Goal: Feedback & Contribution: Contribute content

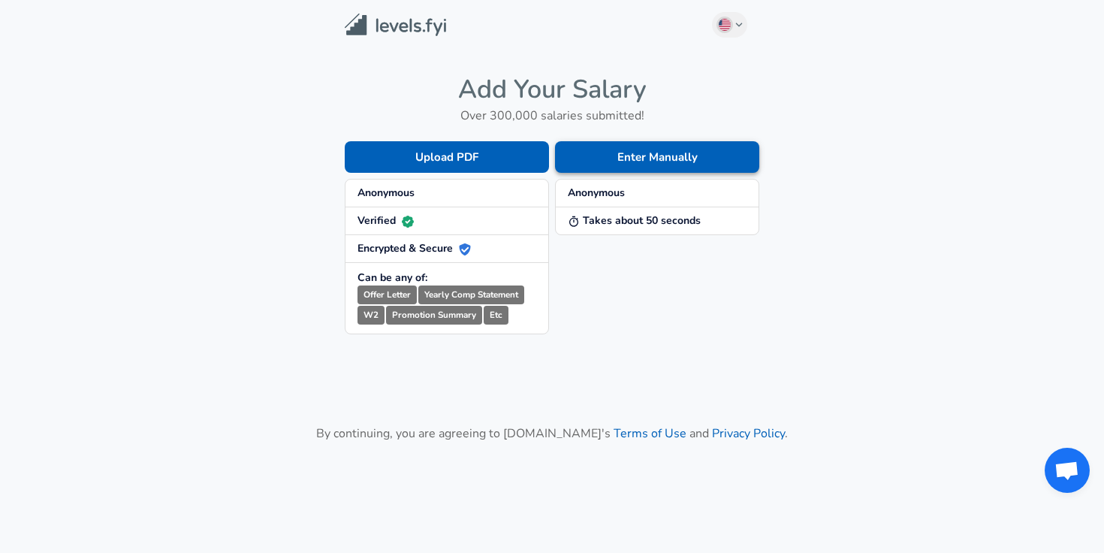
click at [624, 152] on button "Enter Manually" at bounding box center [657, 157] width 204 height 32
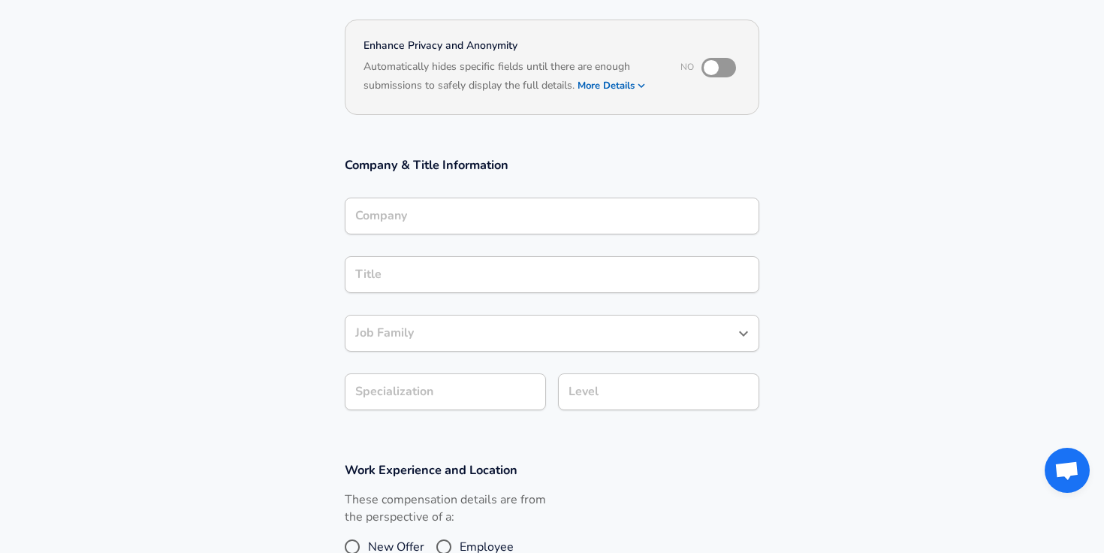
click at [511, 221] on div "Company" at bounding box center [552, 216] width 415 height 37
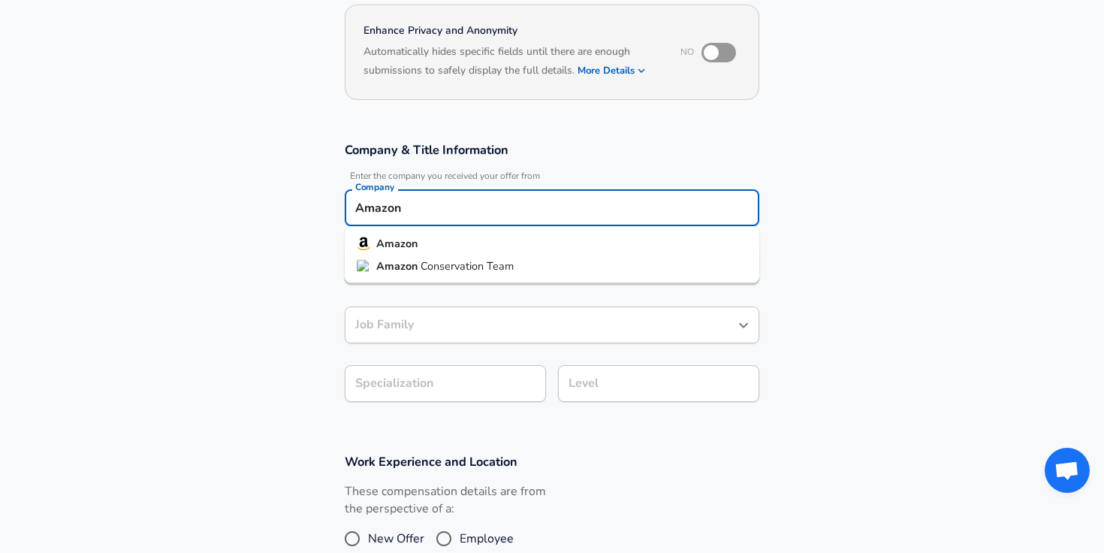
click at [467, 246] on li "Amazon" at bounding box center [552, 244] width 415 height 23
type input "Amazon"
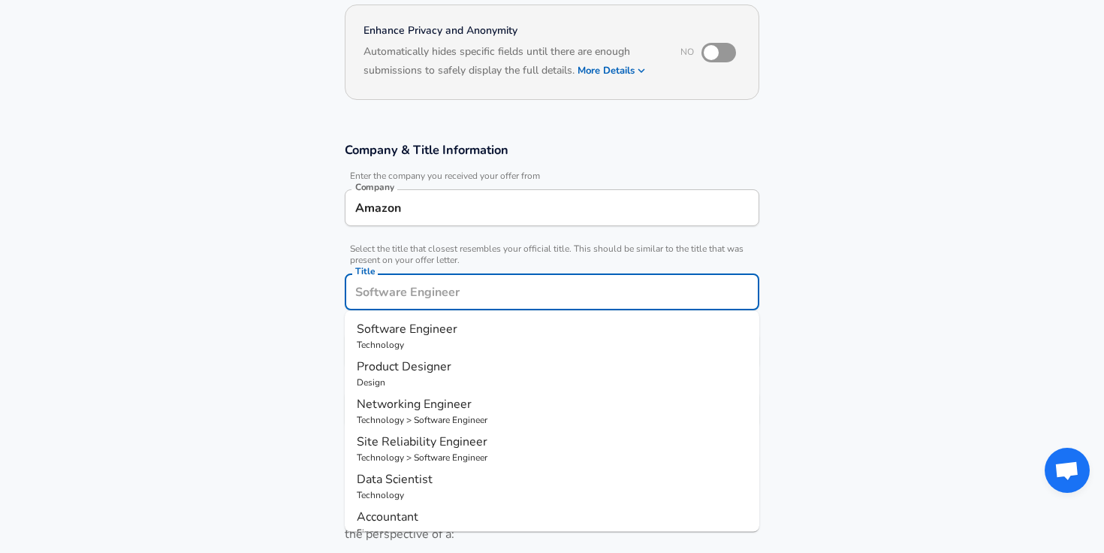
click at [459, 280] on input "Title" at bounding box center [551, 291] width 401 height 23
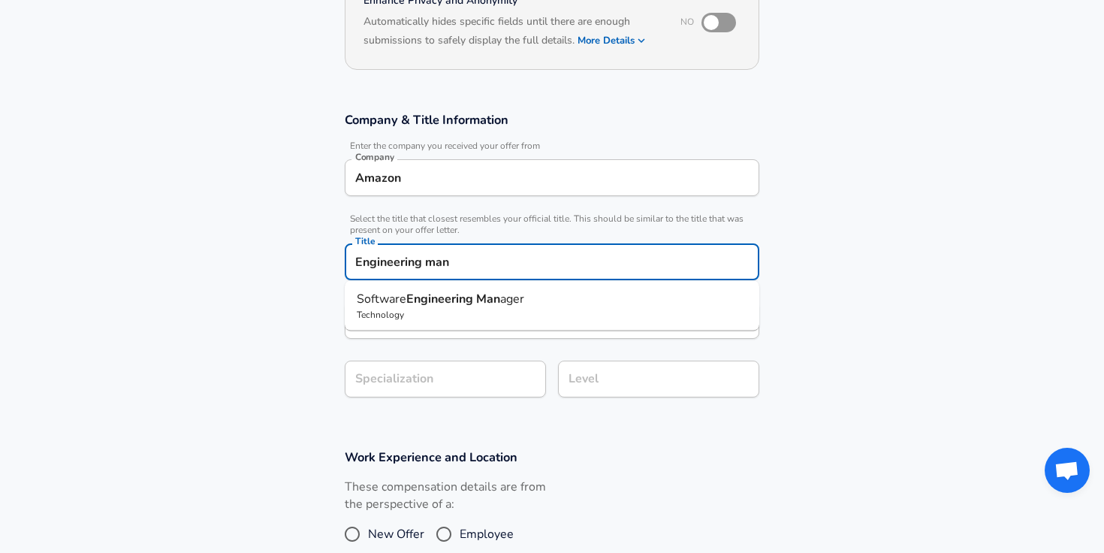
click at [443, 303] on strong "Engineering" at bounding box center [441, 299] width 70 height 17
type input "Software Engineering Manager"
click at [445, 320] on input "Software Engineering Manager" at bounding box center [540, 320] width 378 height 23
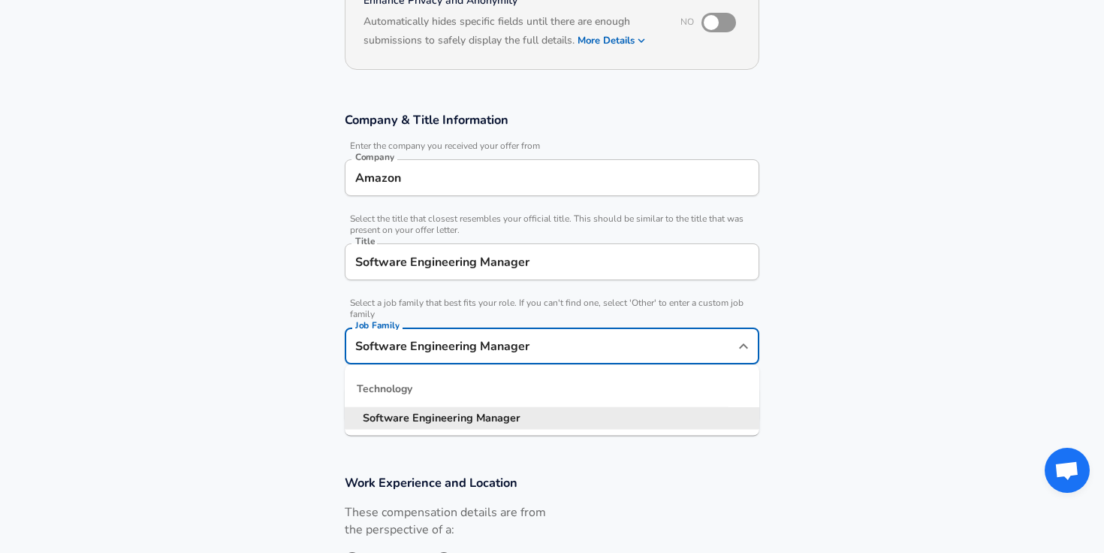
scroll to position [204, 0]
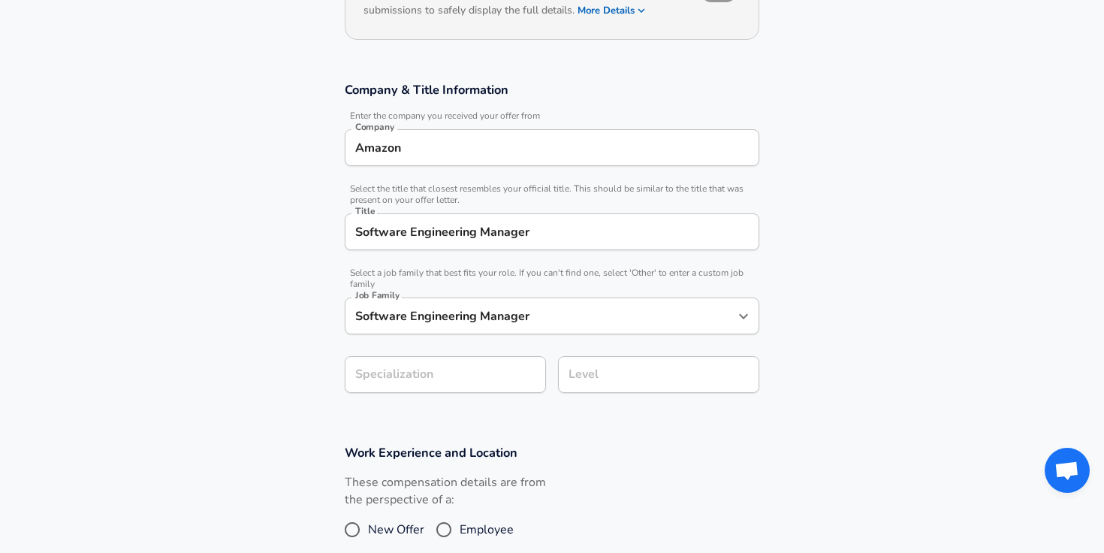
click at [257, 381] on section "Company & Title Information Enter the company you received your offer from Comp…" at bounding box center [552, 245] width 1104 height 363
click at [445, 378] on section "Company & Title Information Enter the company you received your offer from Comp…" at bounding box center [552, 245] width 1104 height 363
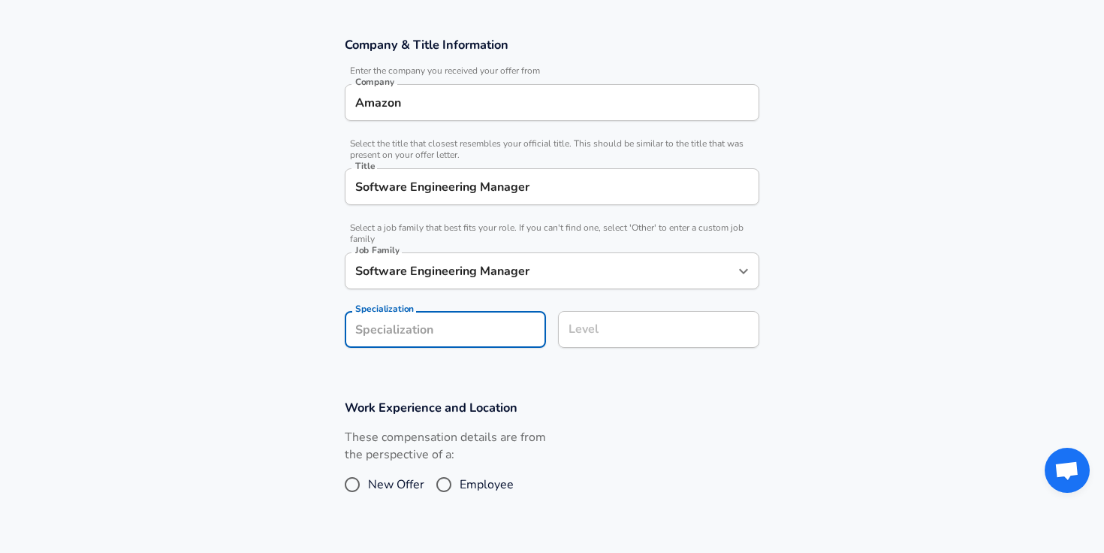
click at [481, 323] on input "Specialization" at bounding box center [445, 329] width 201 height 37
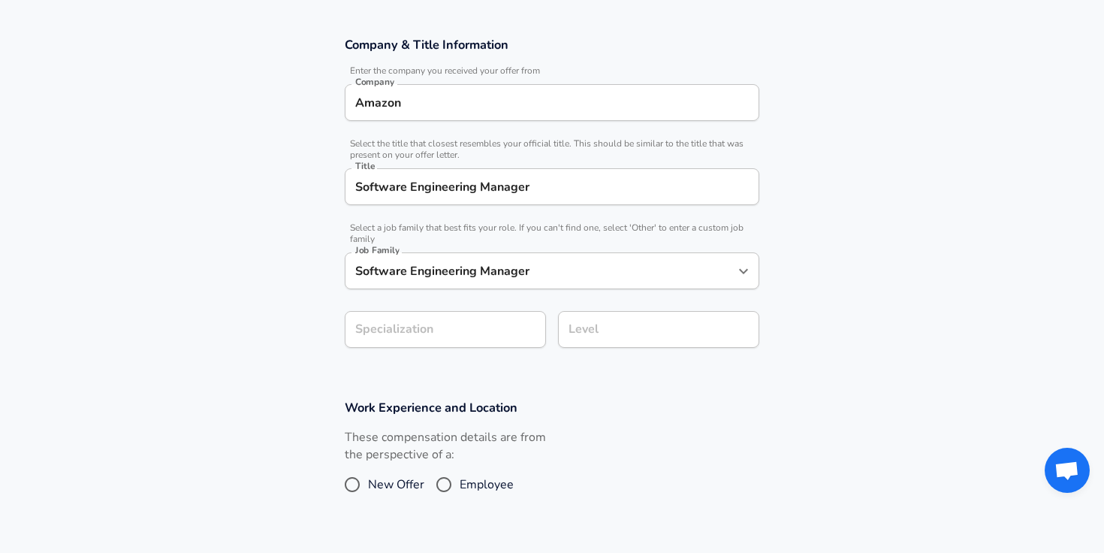
click at [552, 410] on h3 "Work Experience and Location" at bounding box center [552, 407] width 415 height 17
click at [614, 353] on div "Level Level" at bounding box center [658, 328] width 201 height 59
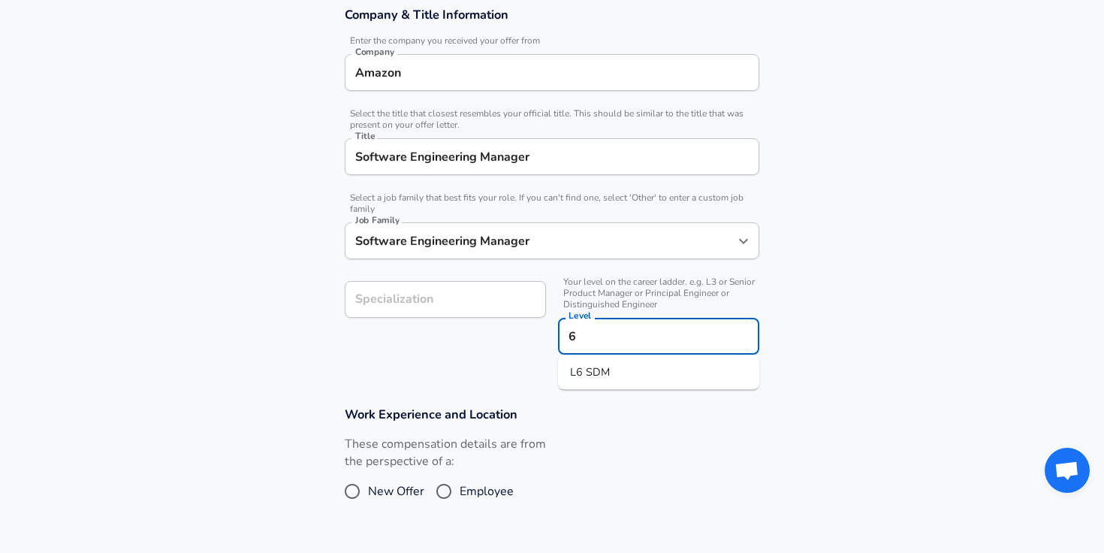
type input "6"
click at [659, 474] on div "These compensation details are from the perspective of a: New Offer Employee" at bounding box center [546, 476] width 427 height 80
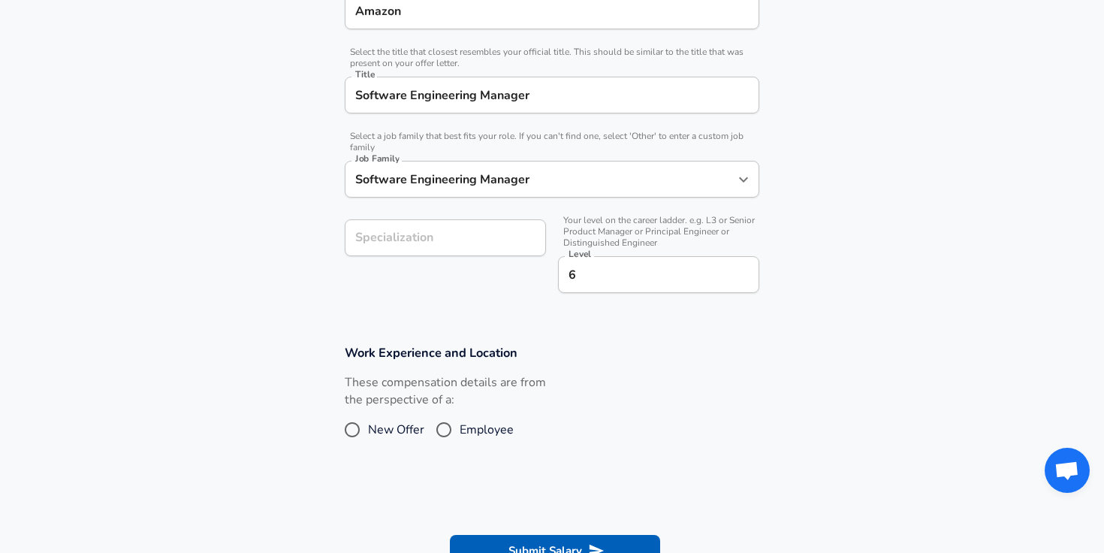
scroll to position [364, 0]
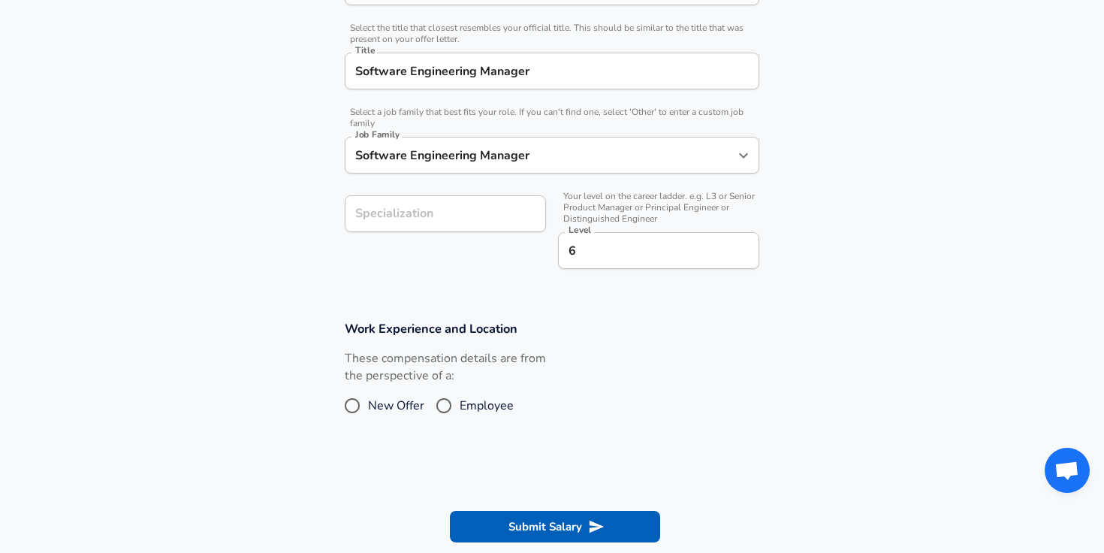
click at [469, 409] on span "Employee" at bounding box center [487, 406] width 54 height 18
click at [460, 409] on input "Employee" at bounding box center [444, 406] width 32 height 24
radio input "true"
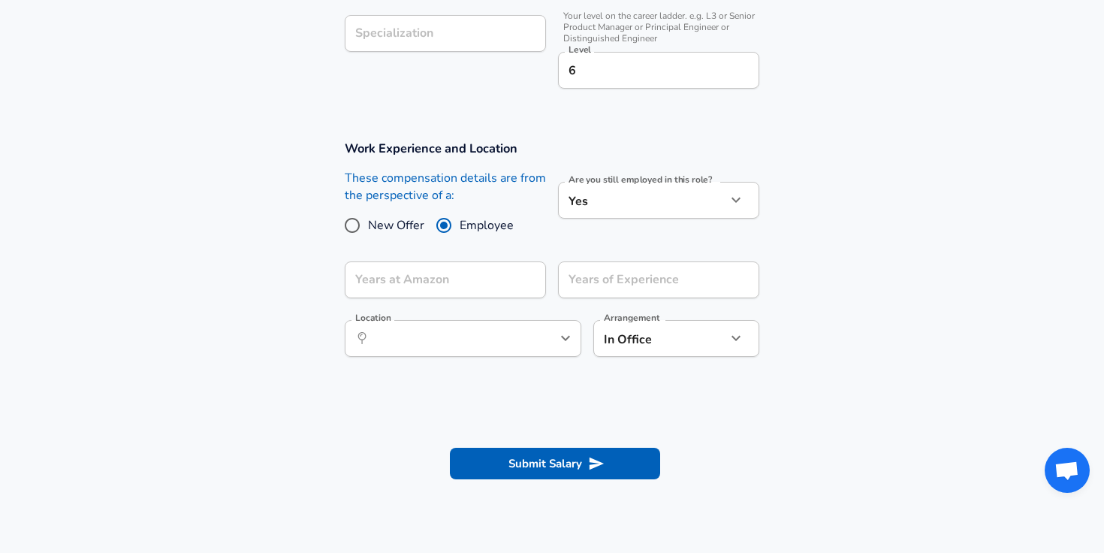
scroll to position [549, 0]
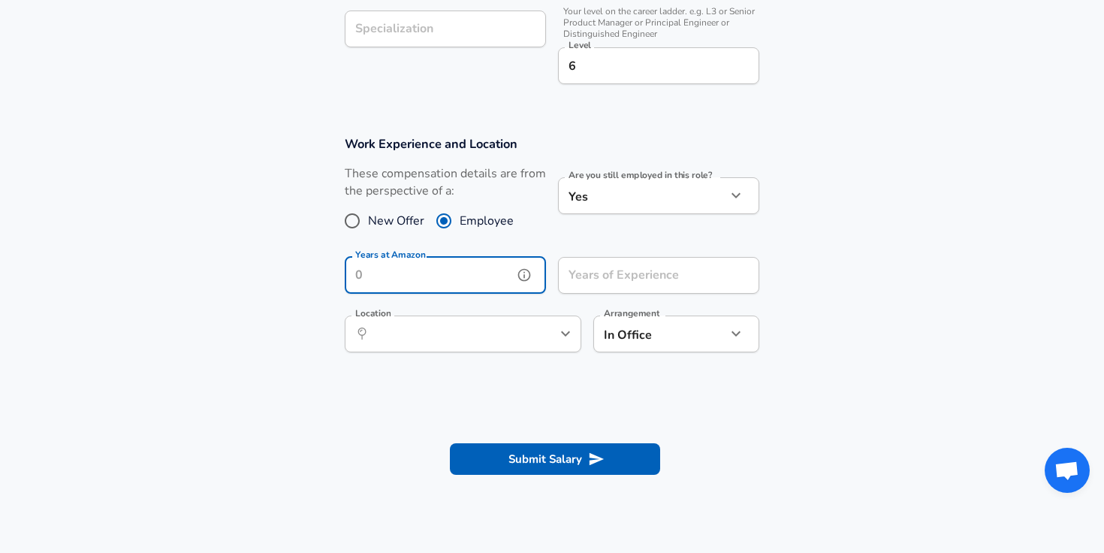
click at [458, 273] on input "Years at Amazon" at bounding box center [429, 275] width 168 height 37
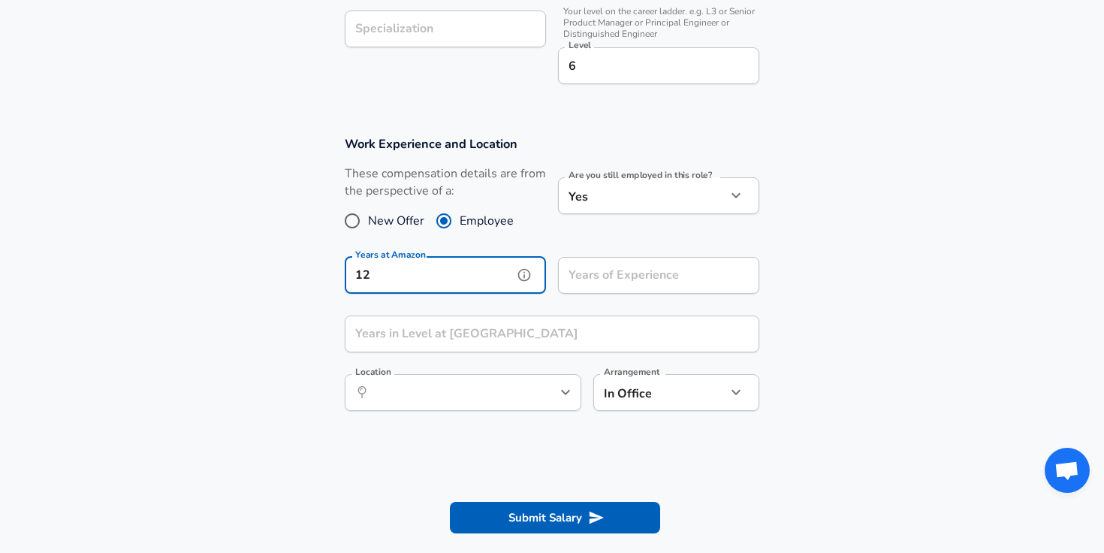
type input "12"
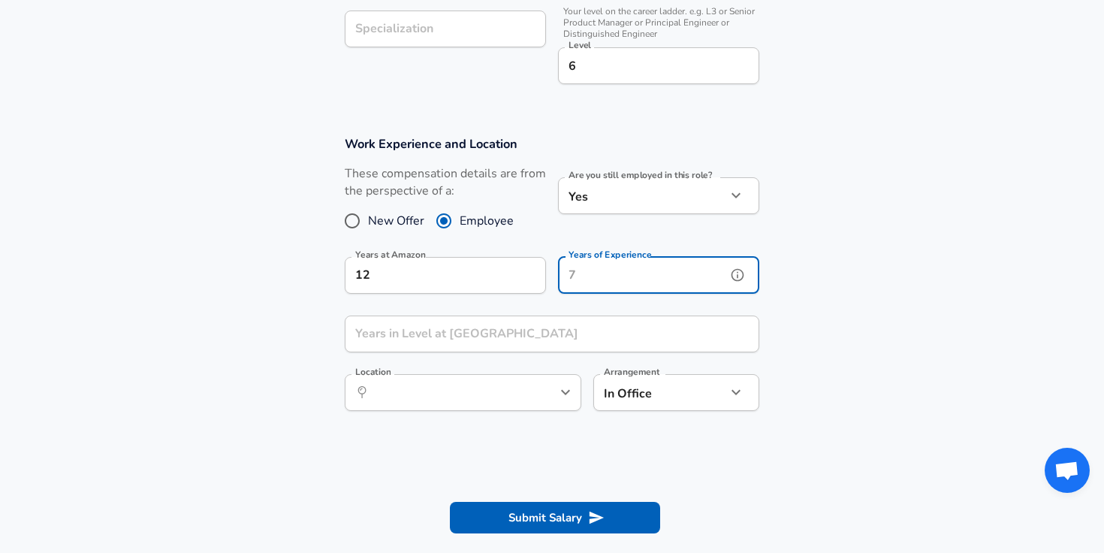
click at [623, 270] on input "Years of Experience" at bounding box center [642, 275] width 168 height 37
type input "2"
type input "12"
click at [496, 328] on input "Years in Level at [GEOGRAPHIC_DATA]" at bounding box center [535, 333] width 381 height 37
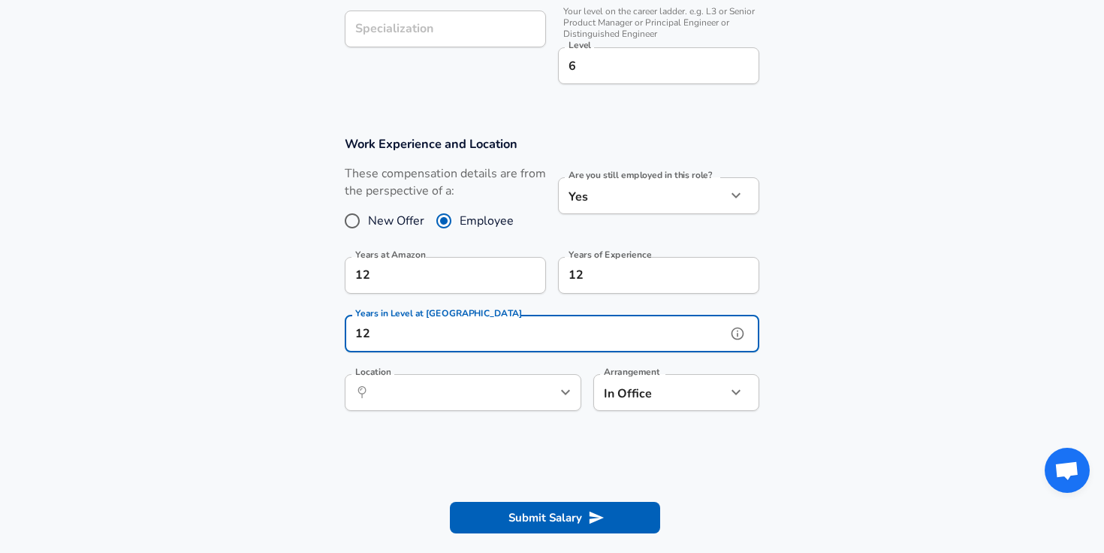
type input "1"
type input "4"
type input "5"
click at [288, 463] on section at bounding box center [552, 459] width 1104 height 29
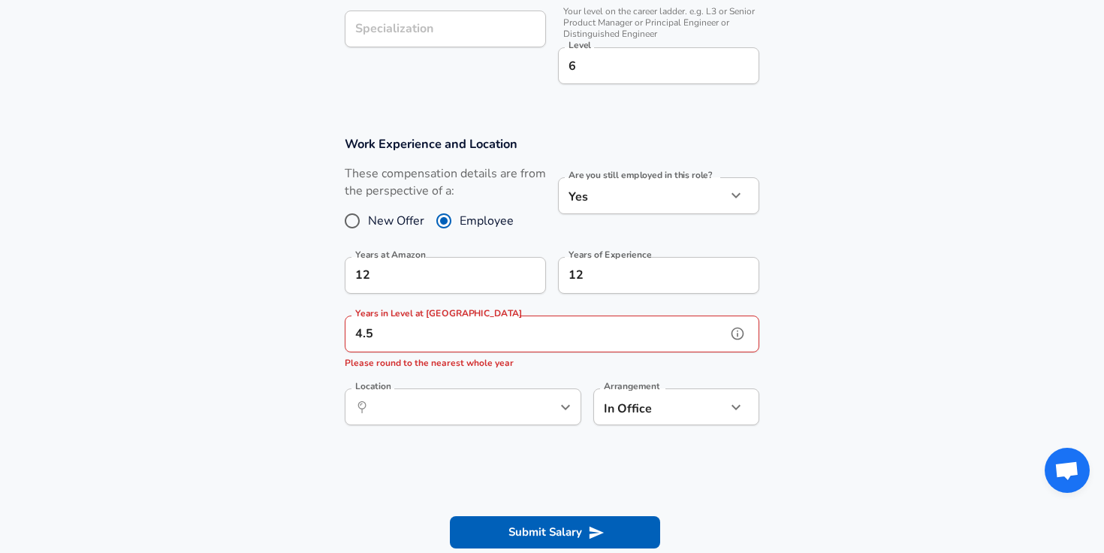
click at [436, 341] on input "4.5" at bounding box center [535, 333] width 381 height 37
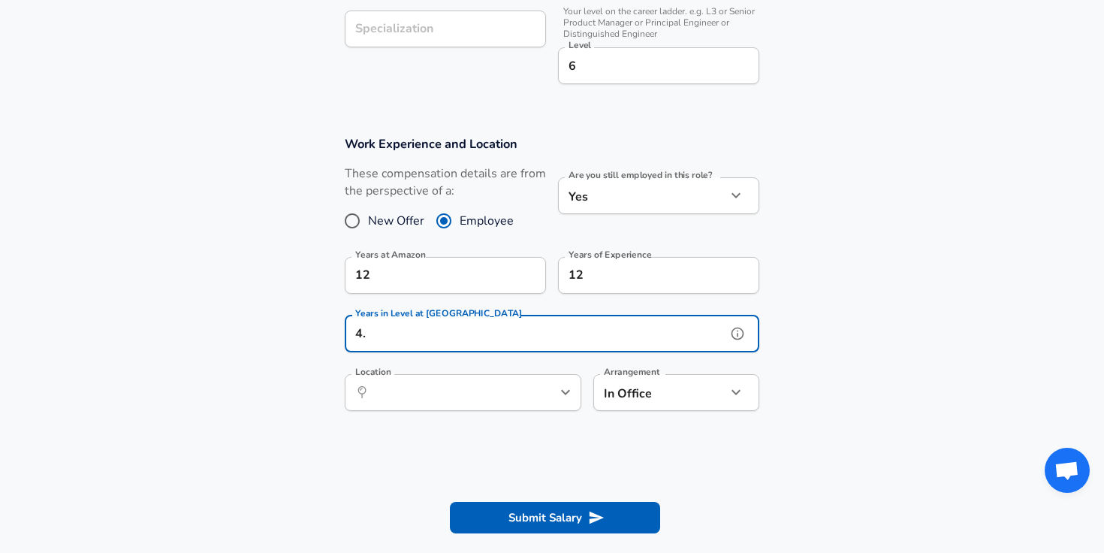
type input "4"
type input "5"
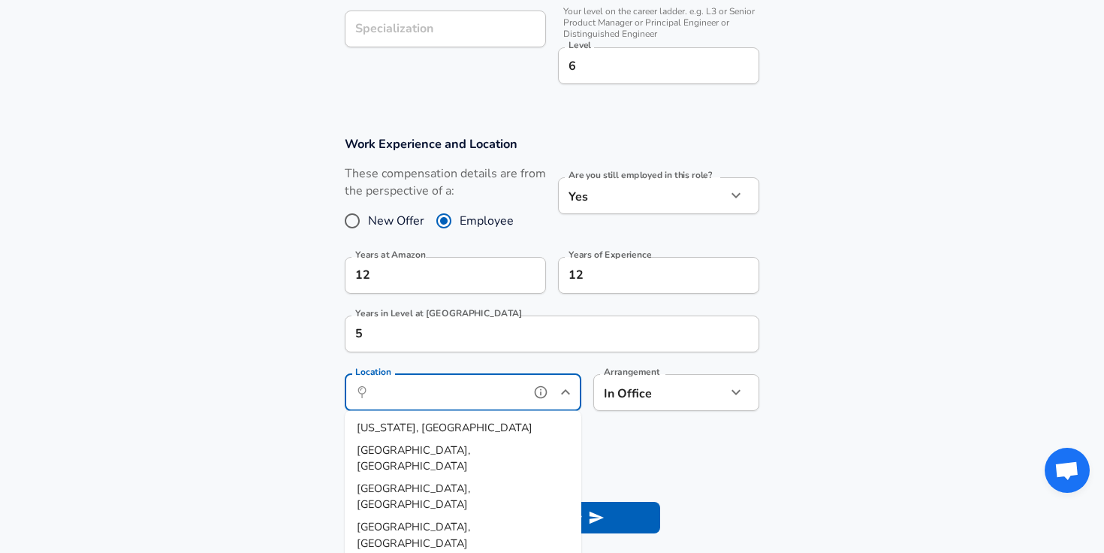
click at [418, 401] on input "Location" at bounding box center [446, 392] width 154 height 23
click at [409, 432] on span "ttle, [GEOGRAPHIC_DATA]" at bounding box center [441, 427] width 133 height 15
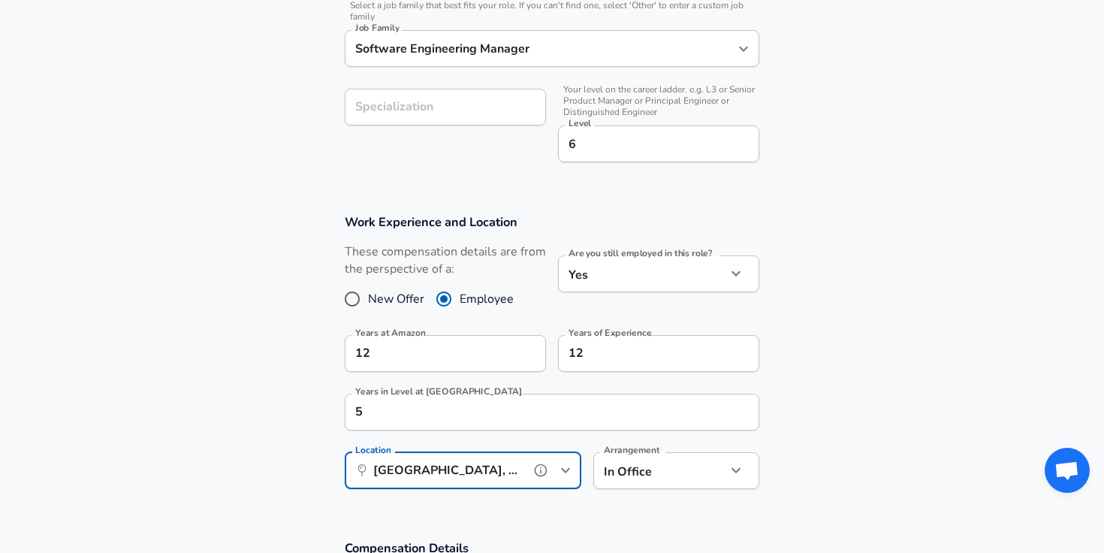
scroll to position [0, 0]
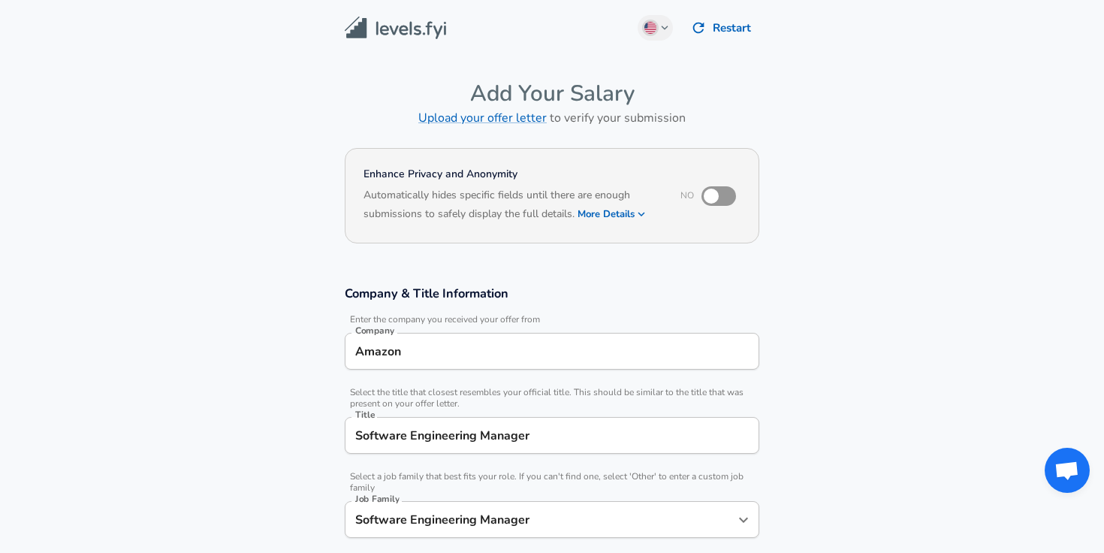
type input "[GEOGRAPHIC_DATA], [GEOGRAPHIC_DATA]"
click at [718, 194] on input "checkbox" at bounding box center [711, 196] width 86 height 29
checkbox input "true"
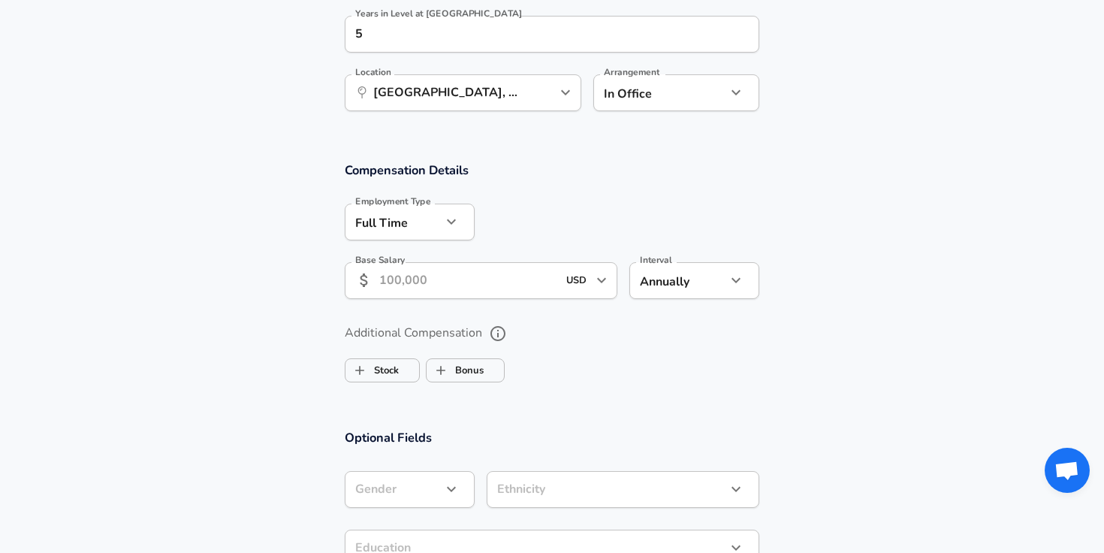
scroll to position [852, 0]
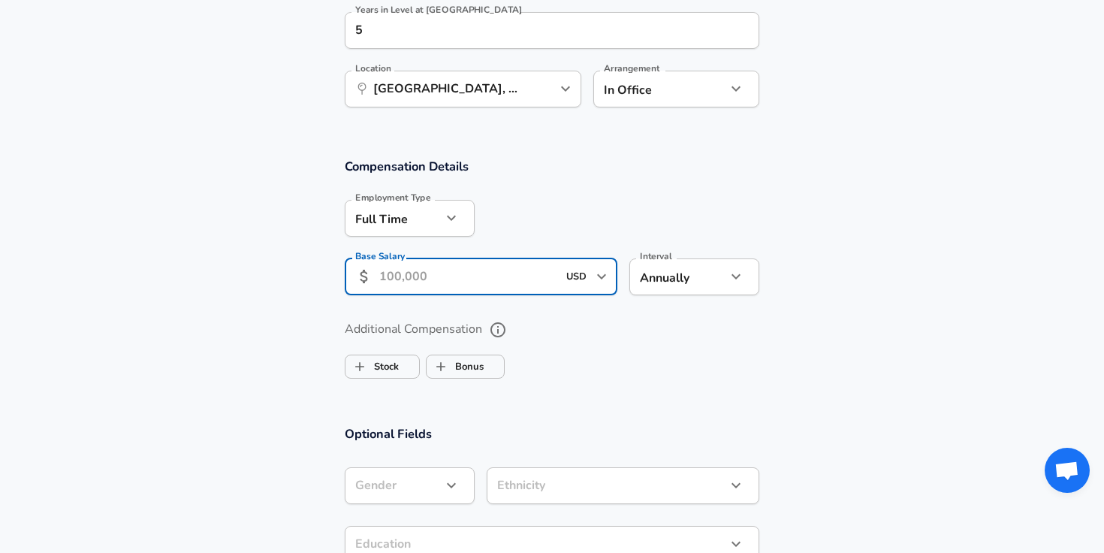
click at [525, 285] on input "Base Salary" at bounding box center [468, 276] width 178 height 37
type input "250,000"
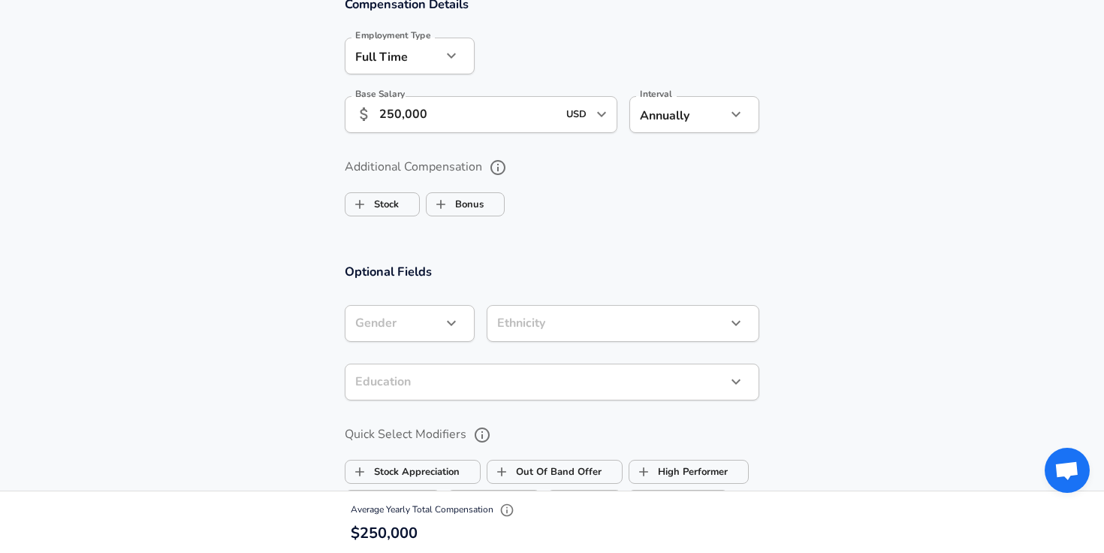
scroll to position [1025, 0]
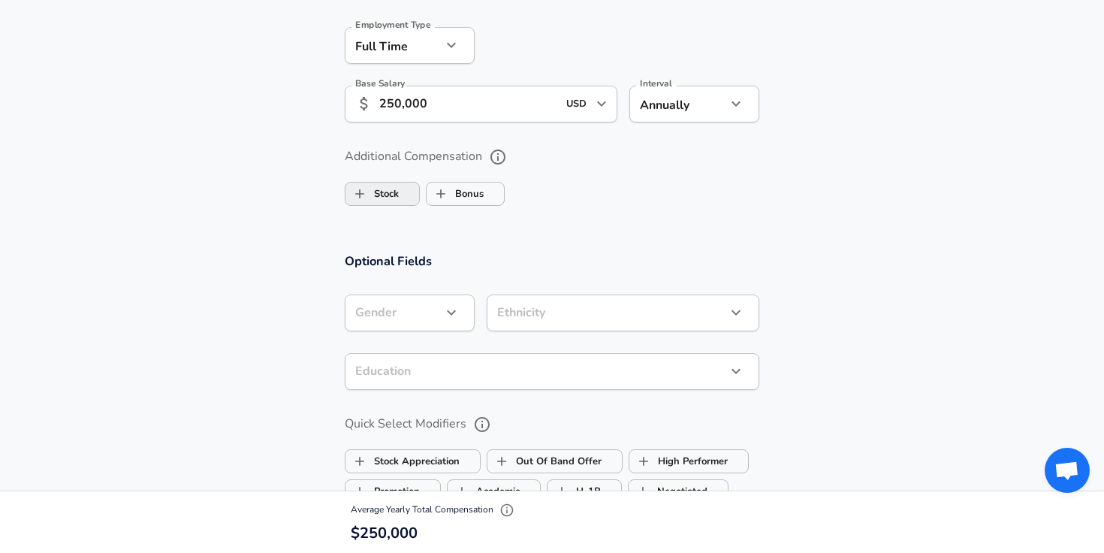
click at [386, 198] on label "Stock" at bounding box center [371, 193] width 53 height 29
checkbox input "true"
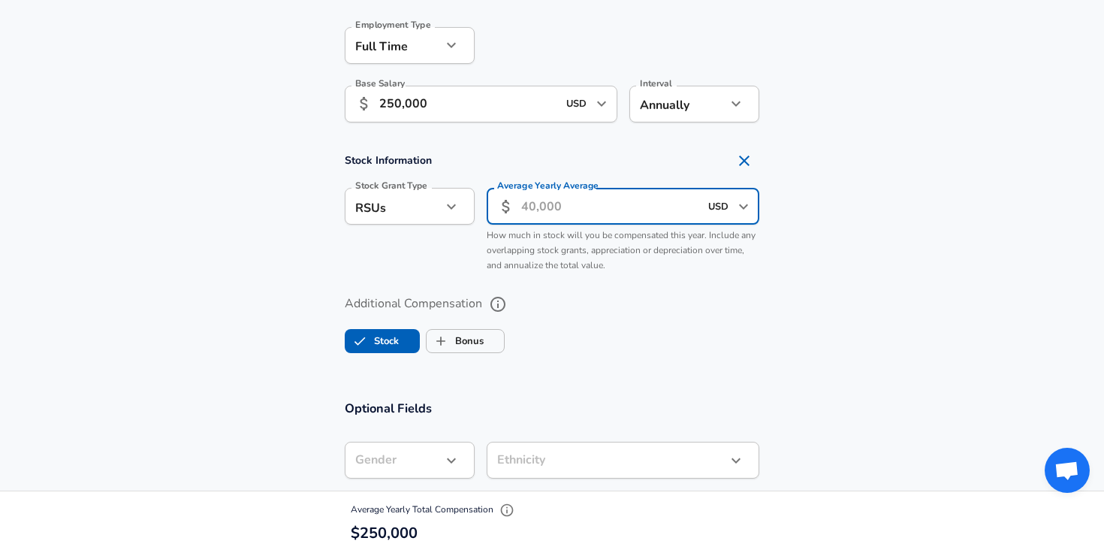
click at [565, 207] on input "Average Yearly Average" at bounding box center [610, 206] width 178 height 37
type input "250,000"
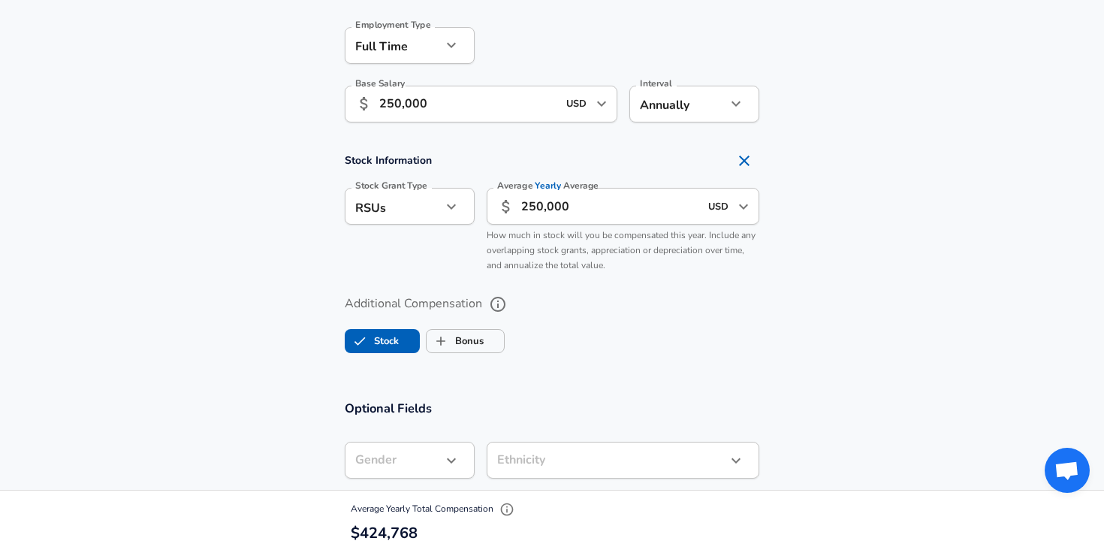
click at [674, 333] on ul "Stock Bonus" at bounding box center [552, 338] width 415 height 30
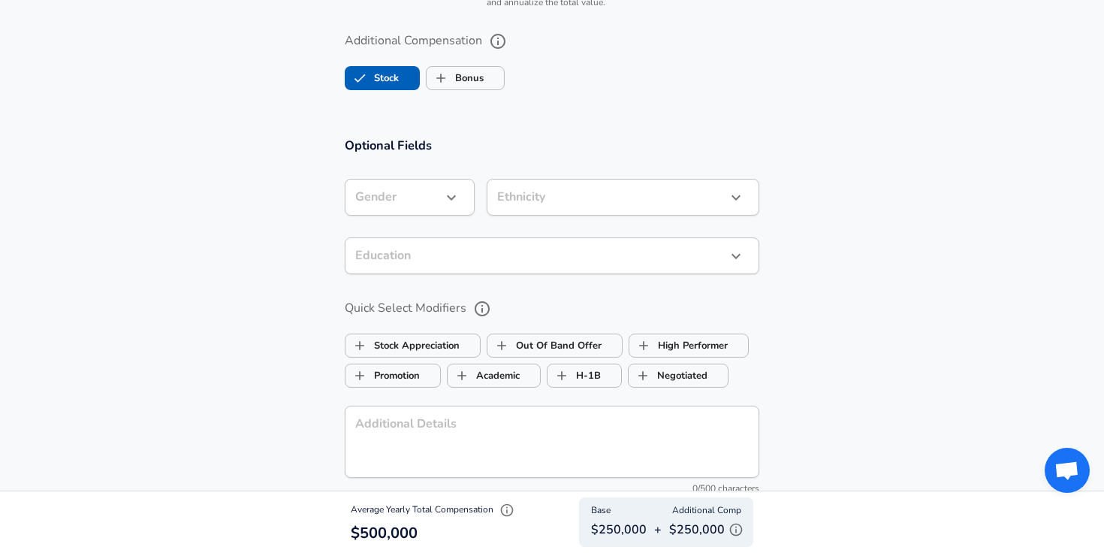
scroll to position [1294, 0]
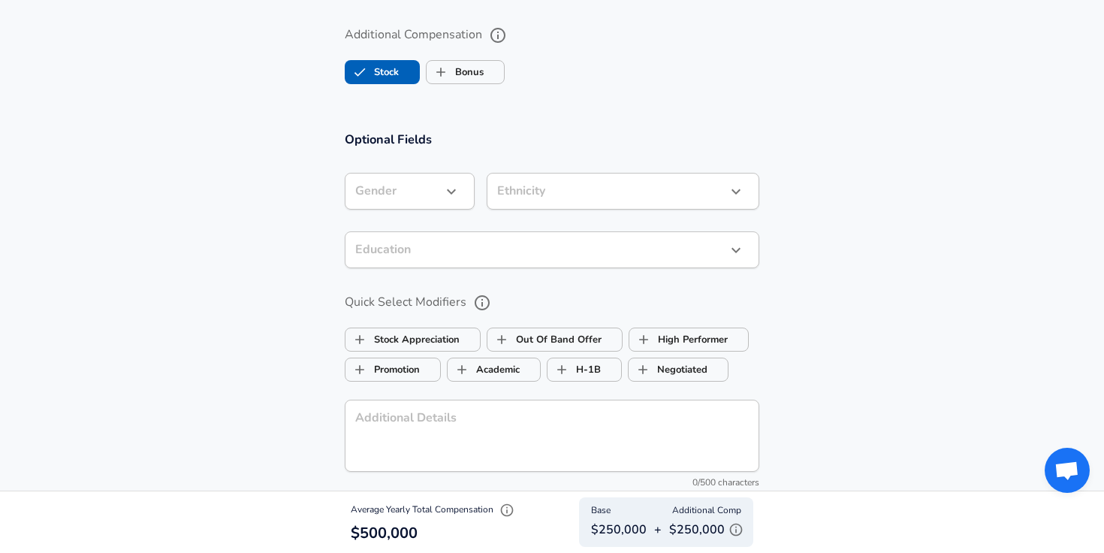
click at [440, 194] on button "button" at bounding box center [452, 192] width 26 height 26
click at [400, 232] on li "[DEMOGRAPHIC_DATA]" at bounding box center [417, 227] width 145 height 23
type input "[DEMOGRAPHIC_DATA]"
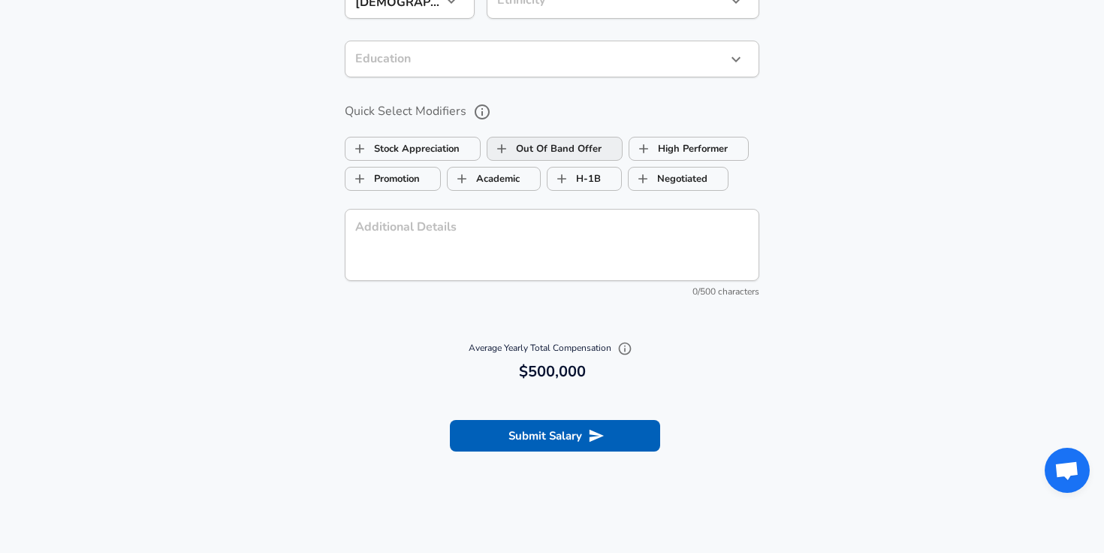
scroll to position [1488, 0]
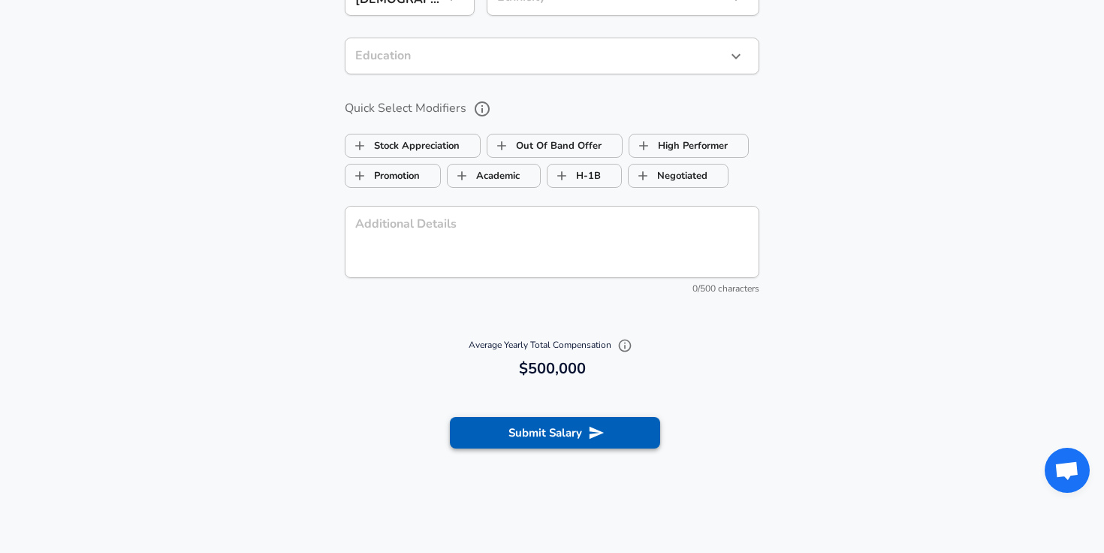
click at [529, 442] on button "Submit Salary" at bounding box center [555, 433] width 210 height 32
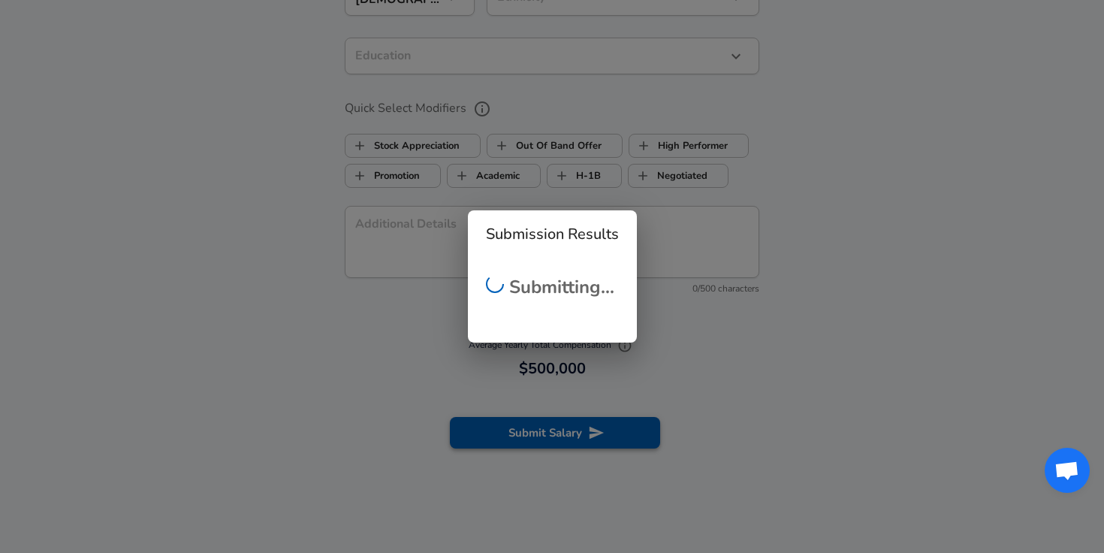
checkbox input "false"
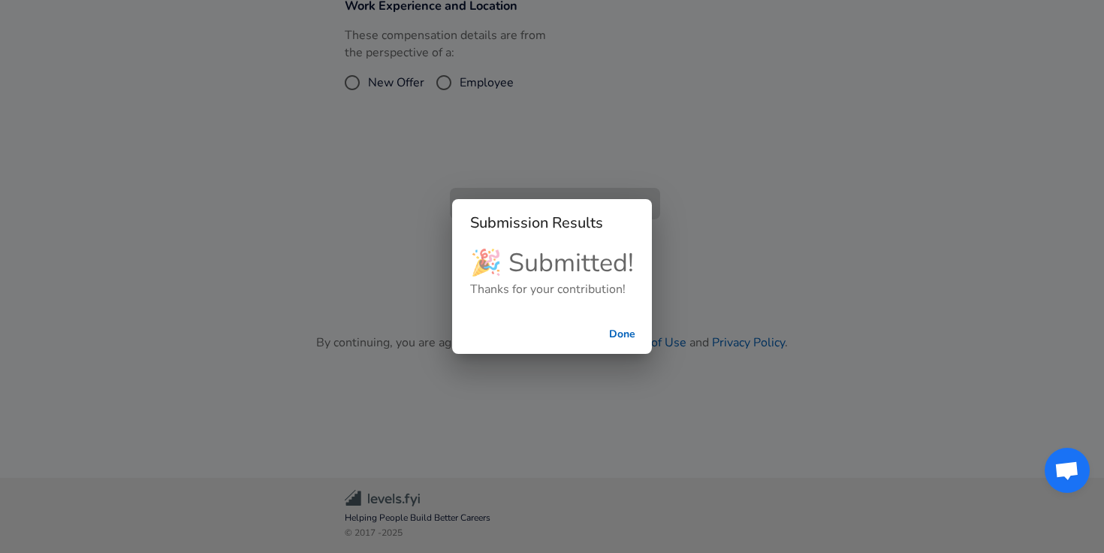
scroll to position [363, 0]
